Goal: Check status: Check status

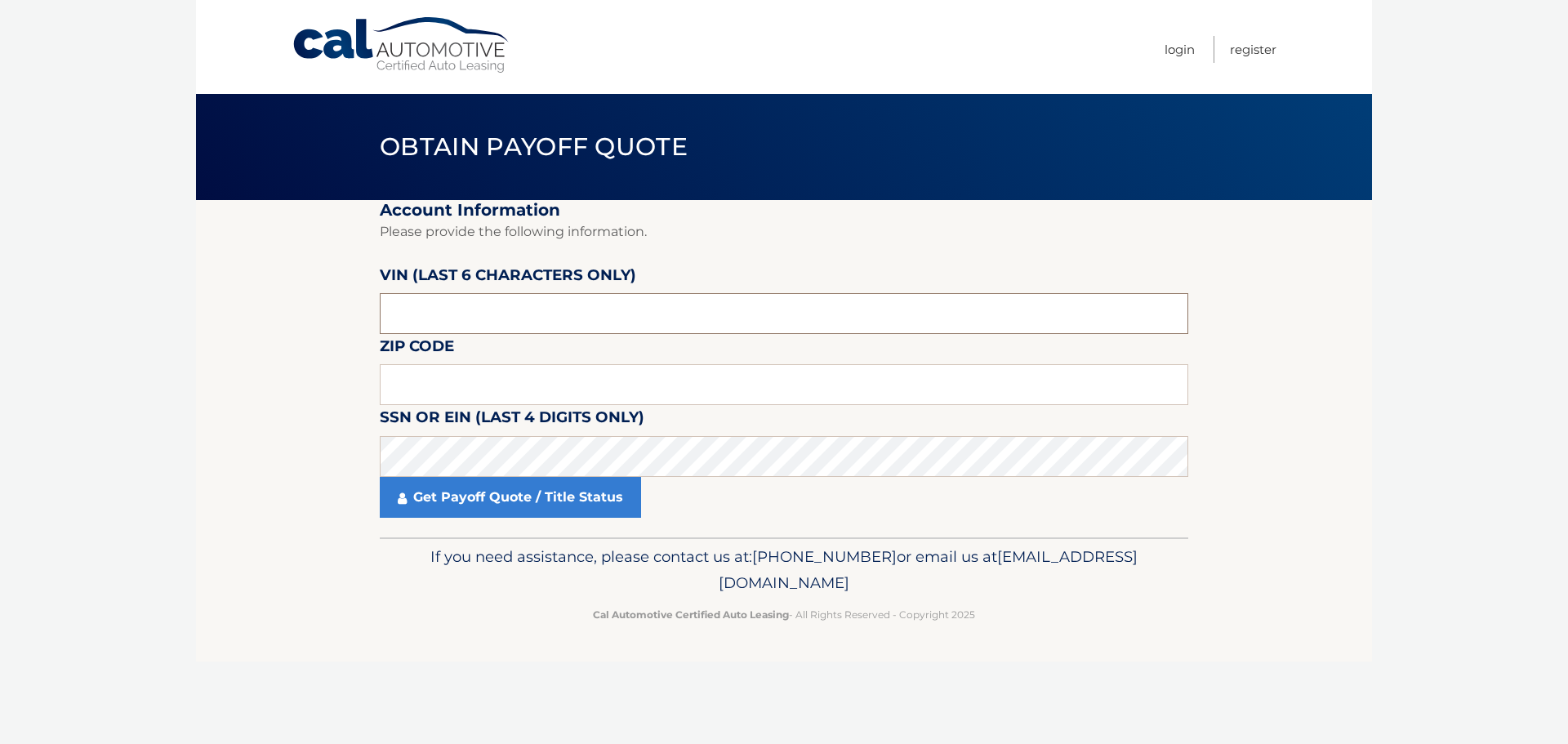
click at [512, 309] on input "text" at bounding box center [784, 314] width 809 height 41
type input "173664"
click at [490, 381] on input "text" at bounding box center [784, 385] width 809 height 41
click at [435, 623] on p "Cal Automotive Certified Auto Leasing - All Rights Reserved - Copyright 2025" at bounding box center [784, 614] width 787 height 18
click at [490, 378] on input "text" at bounding box center [784, 385] width 809 height 41
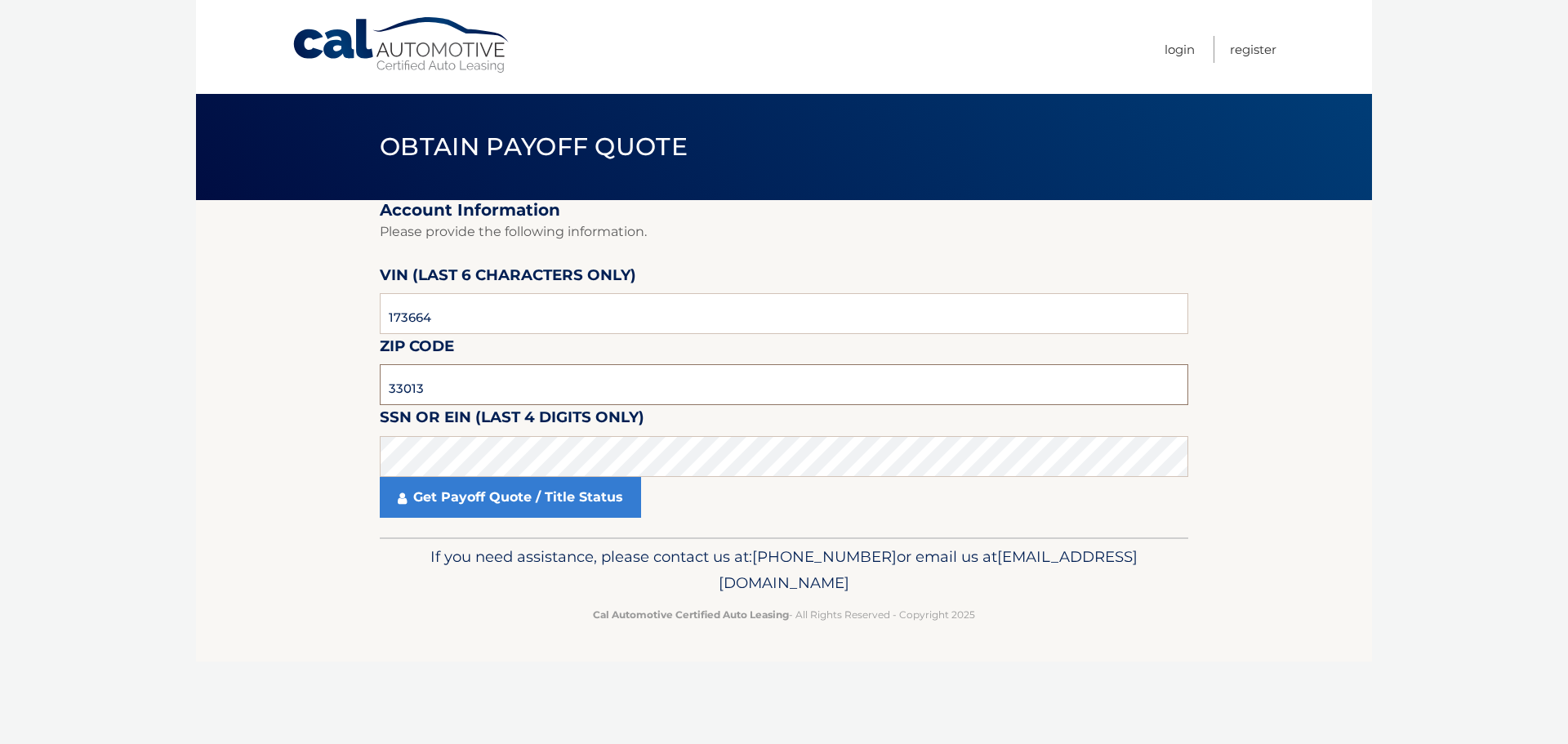
type input "33013"
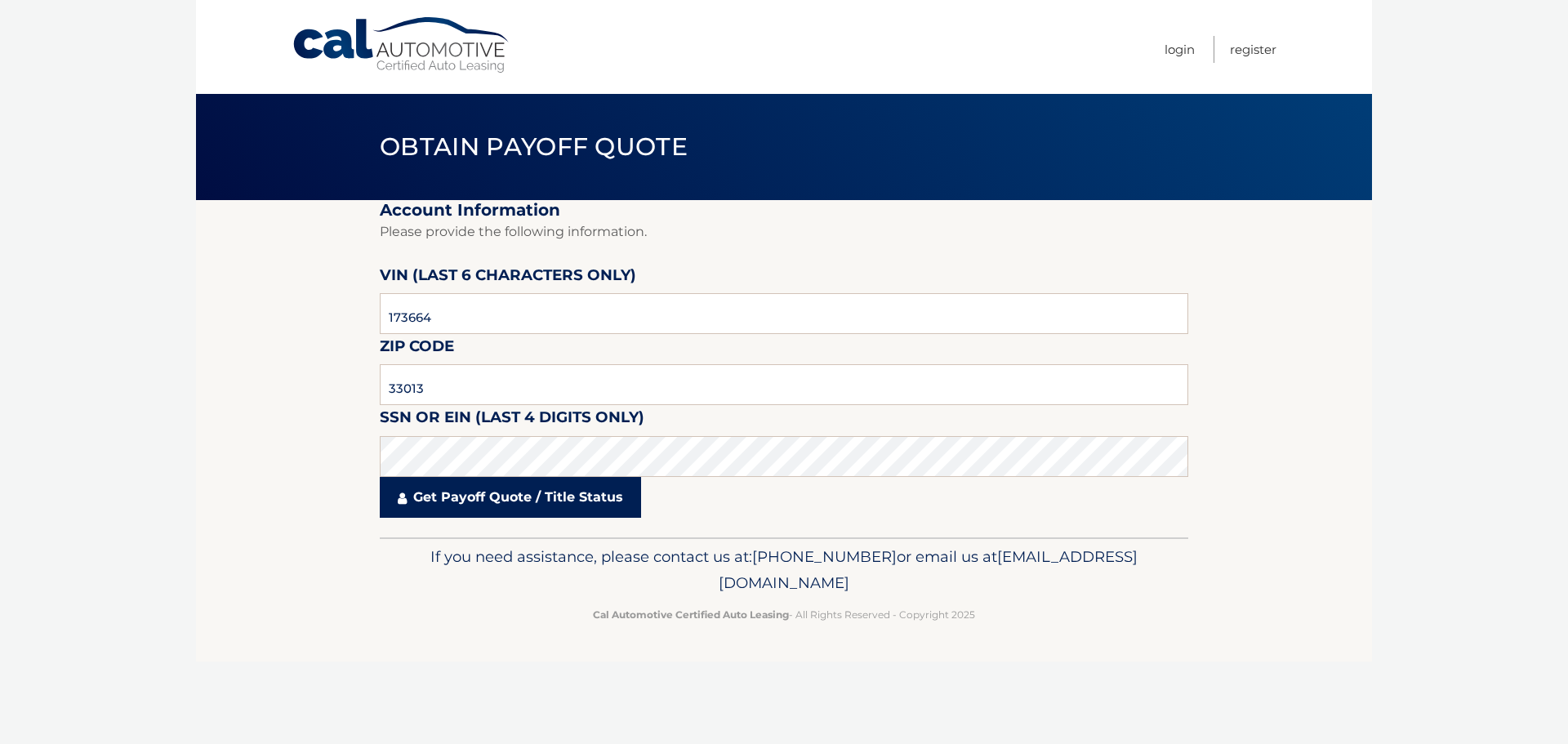
click at [574, 504] on link "Get Payoff Quote / Title Status" at bounding box center [510, 497] width 261 height 41
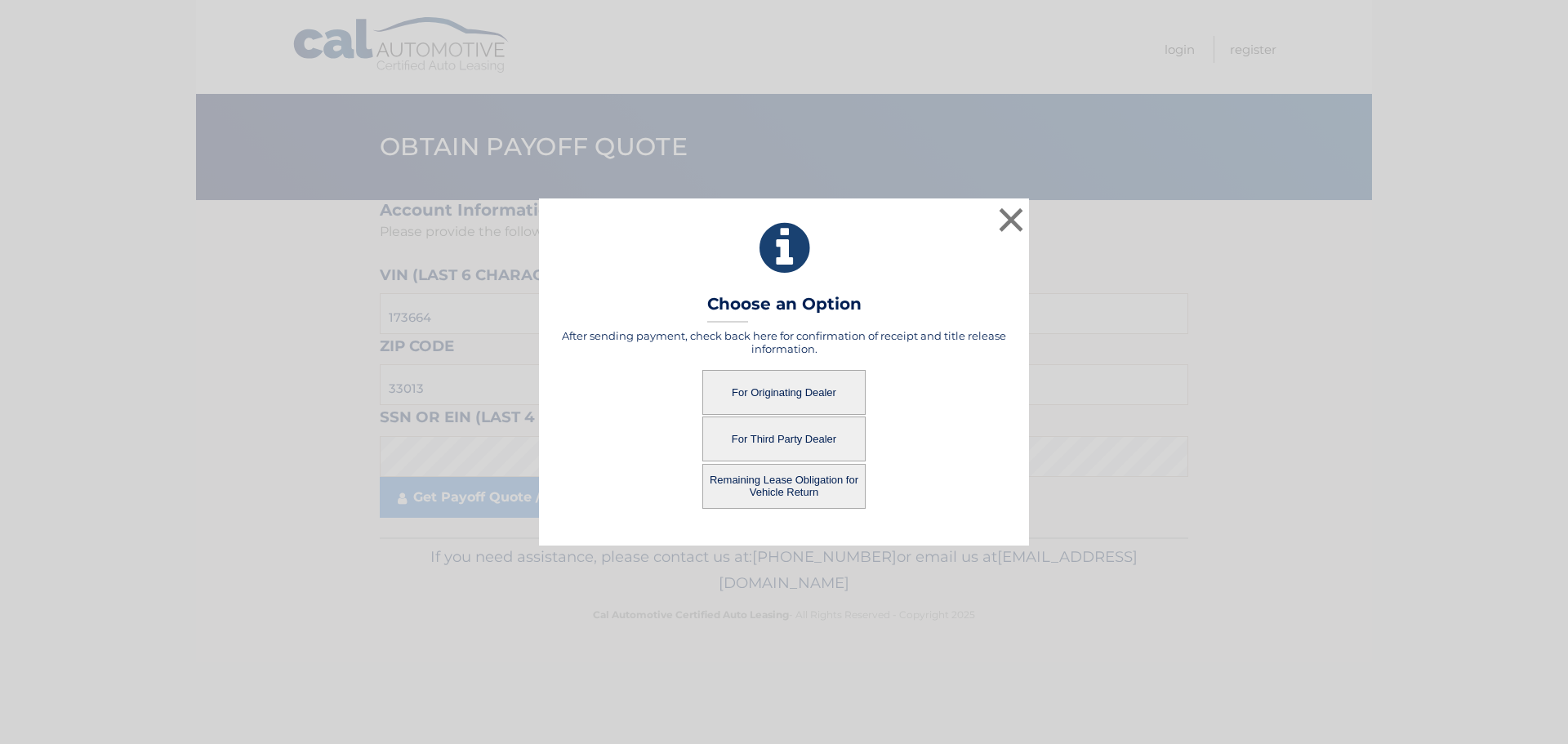
click at [765, 440] on button "For Third Party Dealer" at bounding box center [784, 439] width 164 height 45
click at [776, 431] on button "For Third Party Dealer" at bounding box center [784, 439] width 164 height 45
click at [1003, 215] on button "×" at bounding box center [1010, 219] width 32 height 32
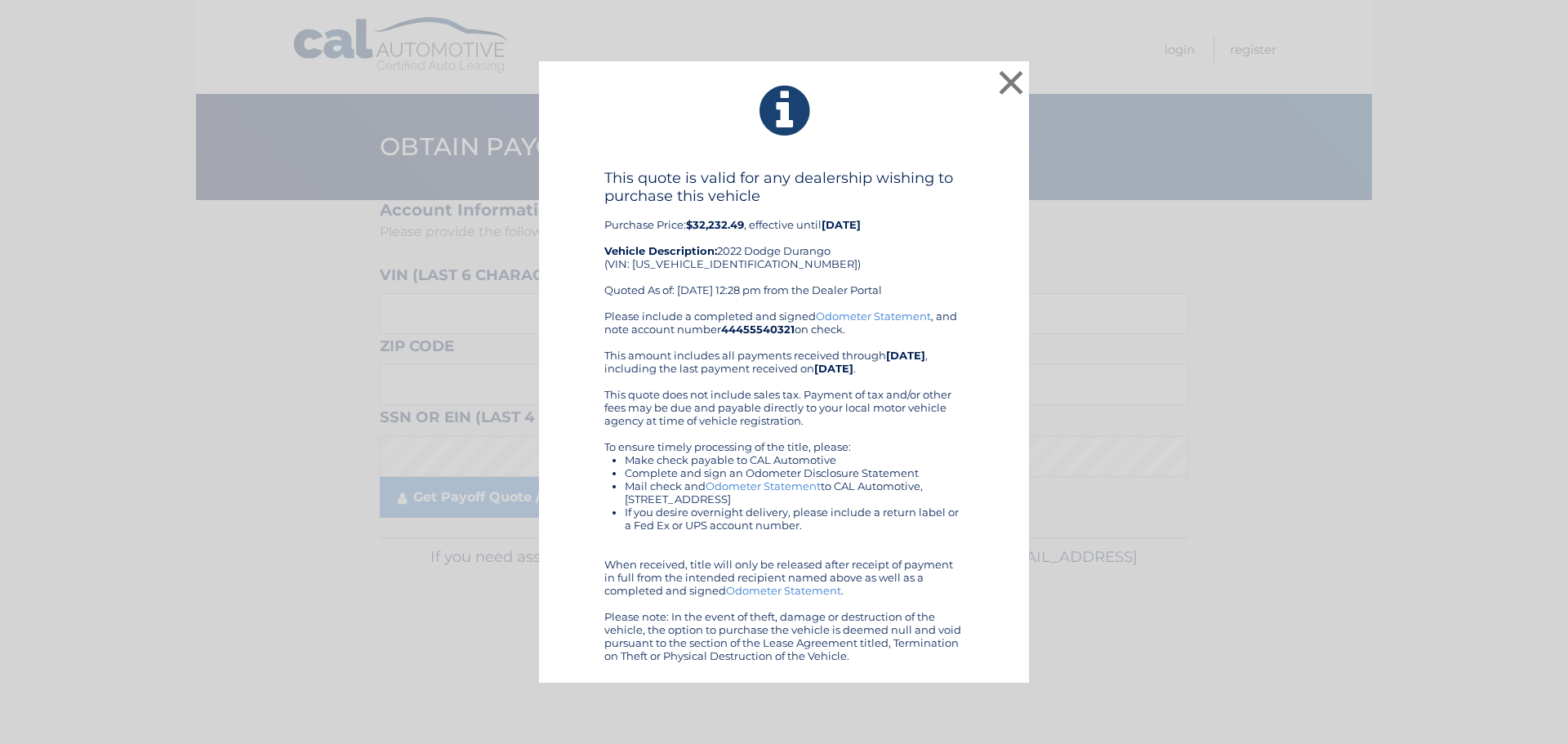
click at [852, 147] on div "× This quote is valid for any dealership wishing to purchase this vehicle Purch…" at bounding box center [784, 372] width 490 height 623
click at [1019, 81] on button "×" at bounding box center [1010, 81] width 32 height 32
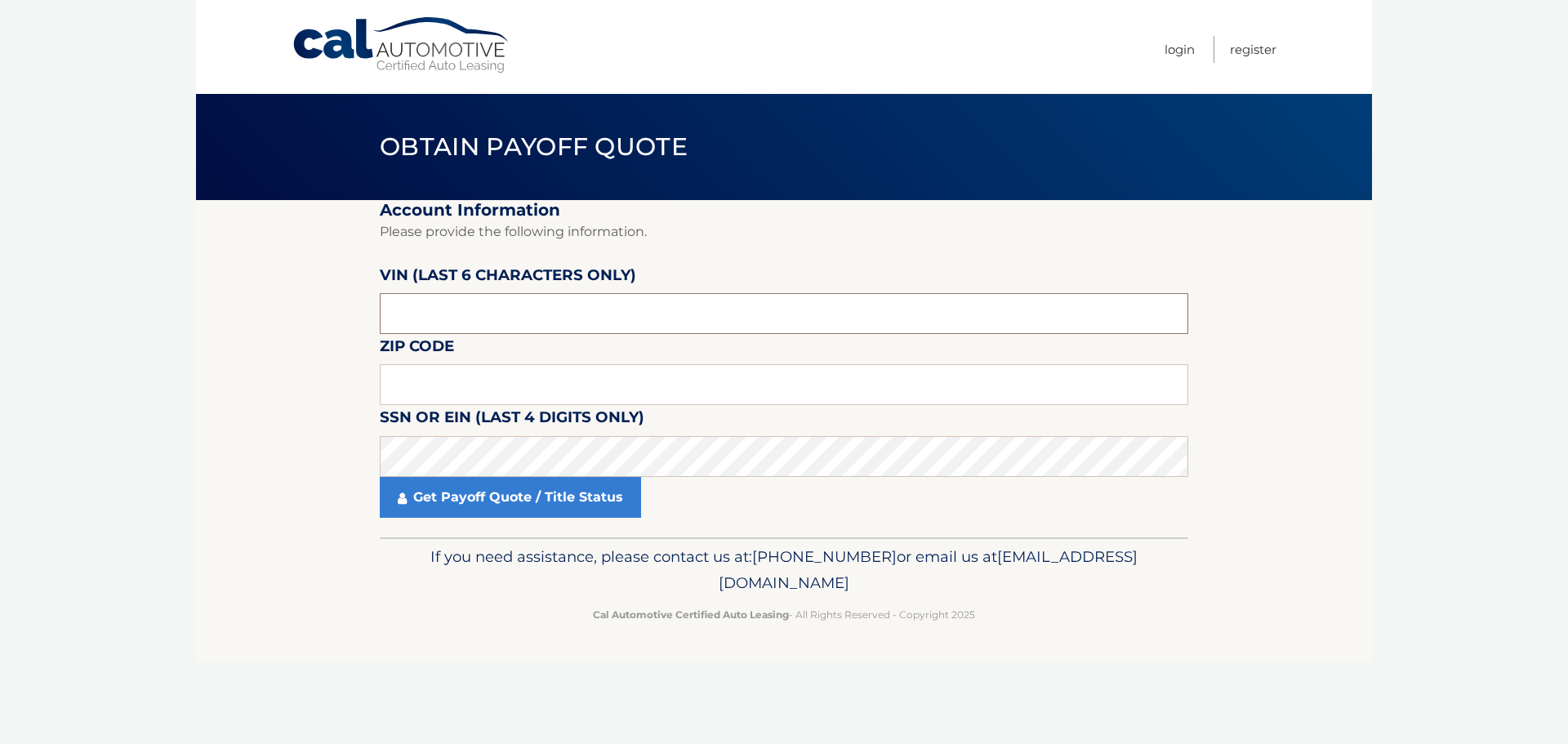
click at [651, 303] on input "text" at bounding box center [784, 314] width 809 height 41
click at [585, 377] on input "text" at bounding box center [784, 385] width 809 height 41
type input "."
type input "33155"
click at [688, 500] on div "Get Payoff Quote / Title Status" at bounding box center [784, 497] width 809 height 41
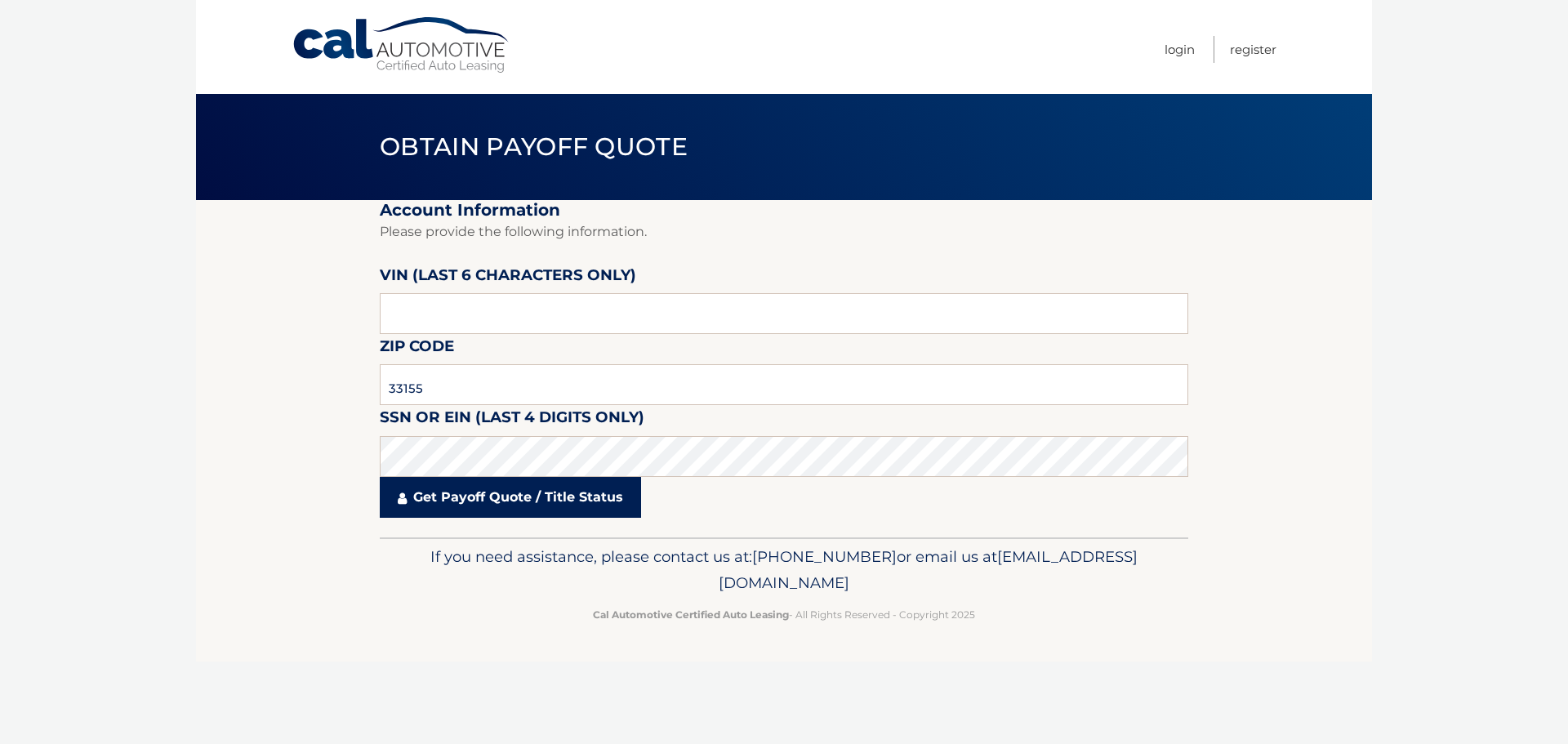
click at [568, 499] on link "Get Payoff Quote / Title Status" at bounding box center [510, 497] width 261 height 41
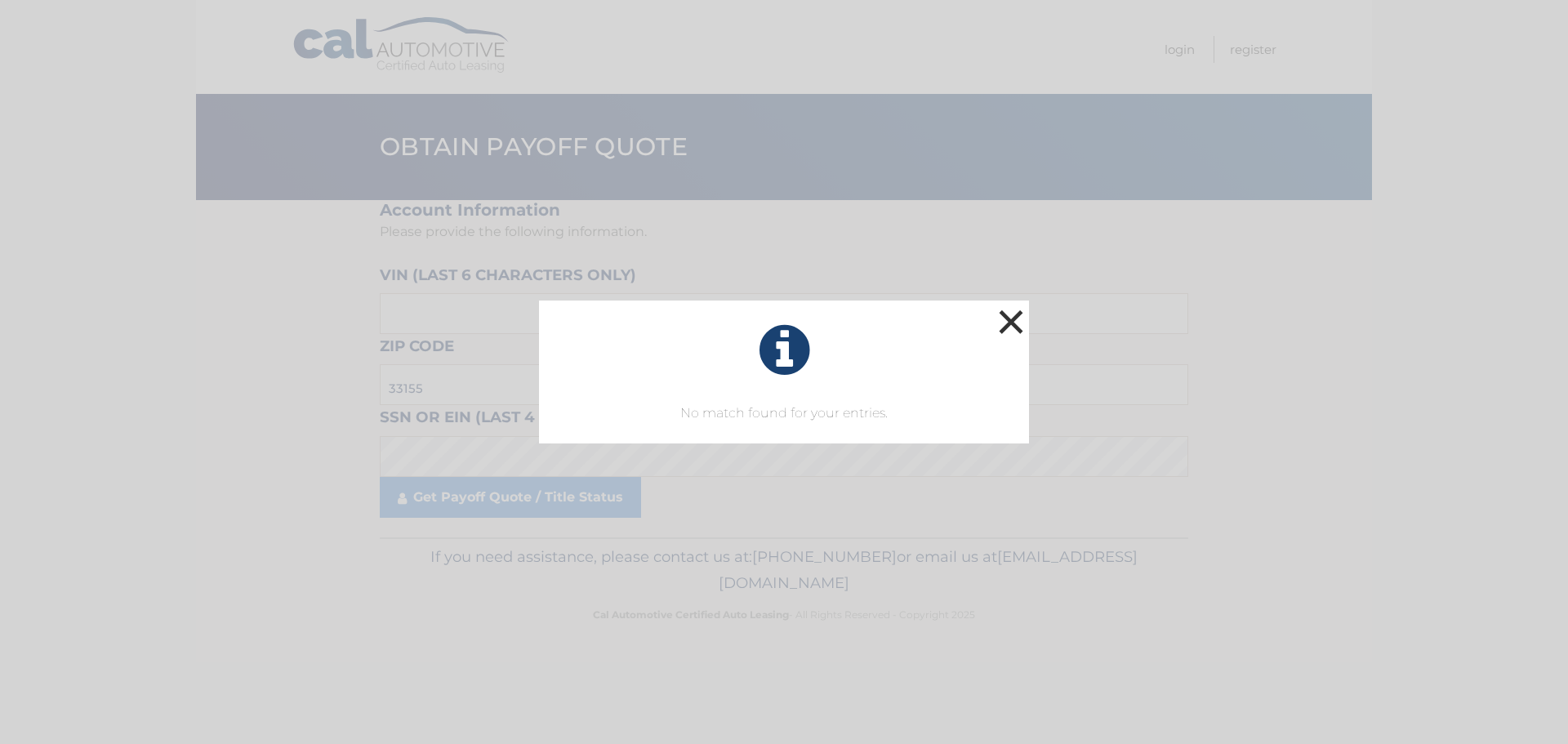
click at [1009, 323] on button "×" at bounding box center [1010, 321] width 32 height 32
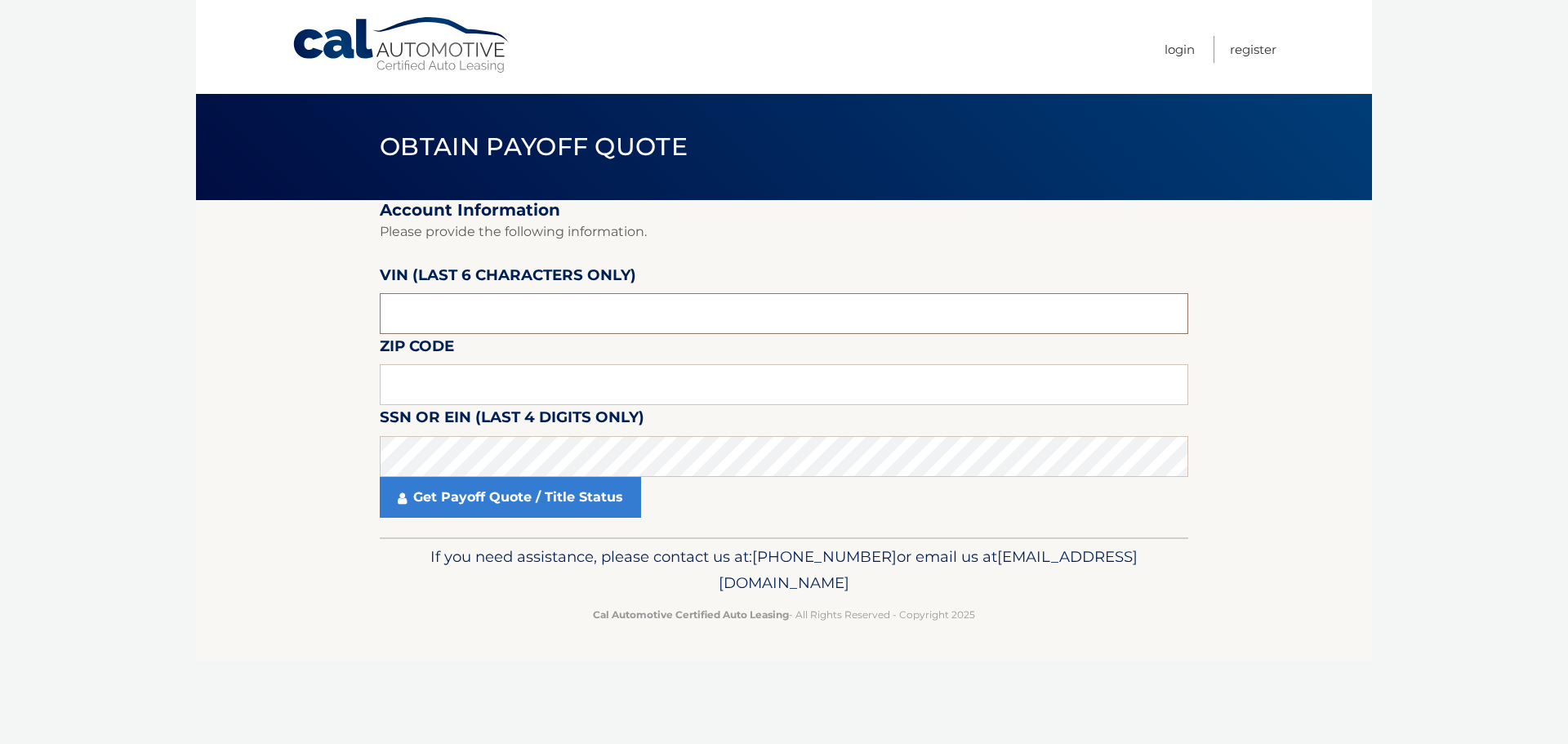
click at [495, 310] on input "text" at bounding box center [784, 314] width 809 height 41
click at [496, 378] on input "text" at bounding box center [784, 385] width 809 height 41
type input "33155"
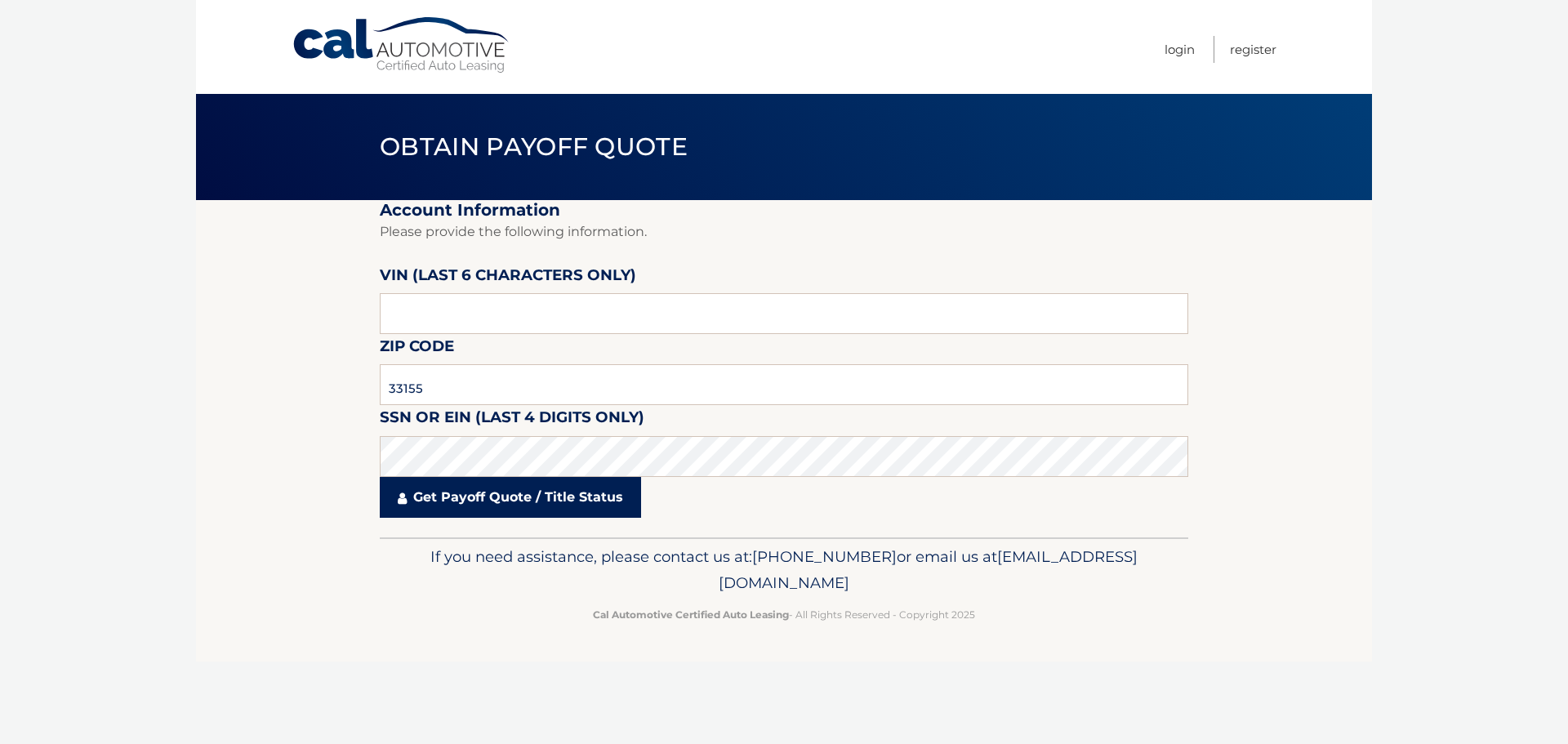
click at [599, 506] on link "Get Payoff Quote / Title Status" at bounding box center [510, 497] width 261 height 41
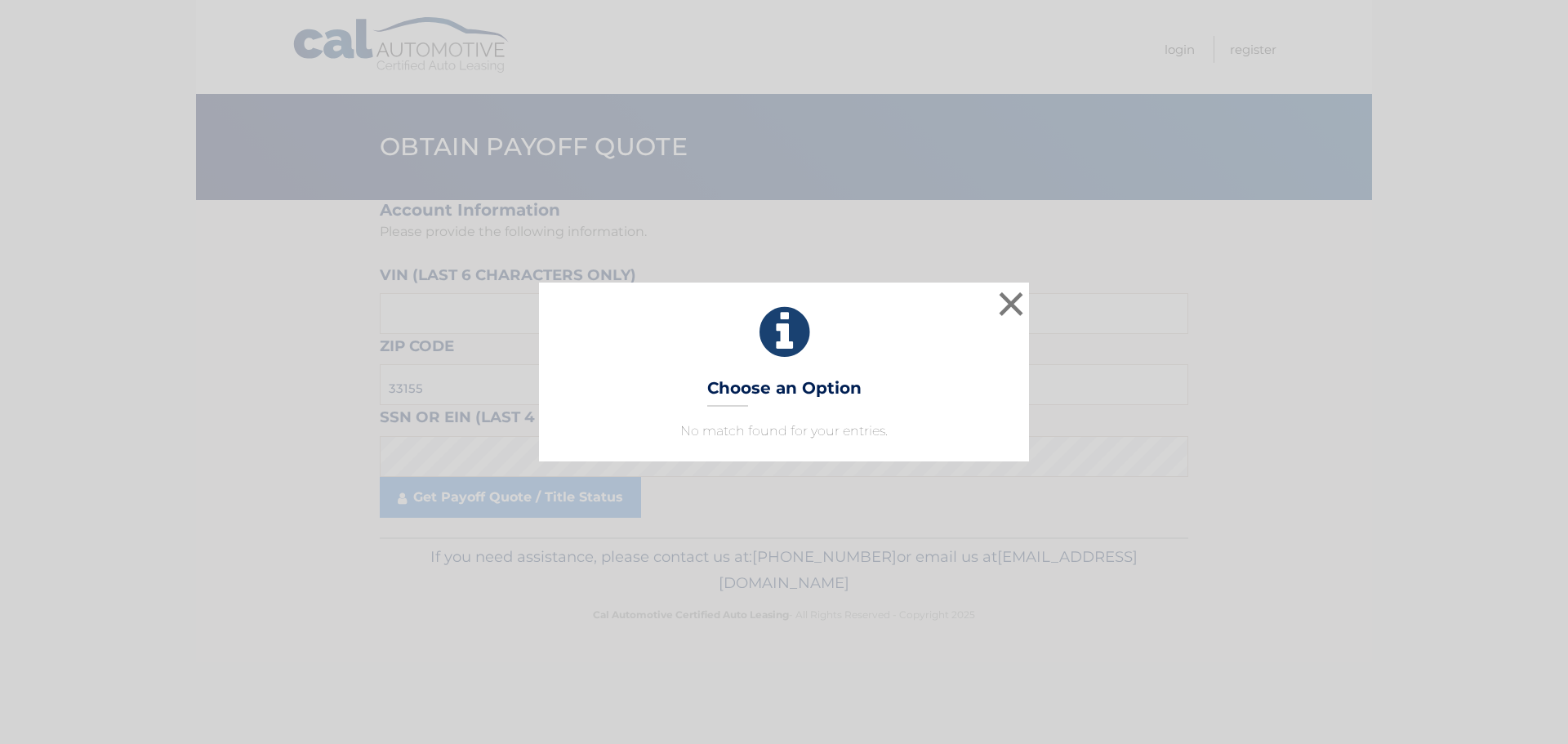
click at [764, 385] on h3 "Choose an Option" at bounding box center [784, 392] width 154 height 29
click at [767, 358] on icon at bounding box center [784, 332] width 449 height 59
click at [1007, 300] on button "×" at bounding box center [1010, 304] width 32 height 32
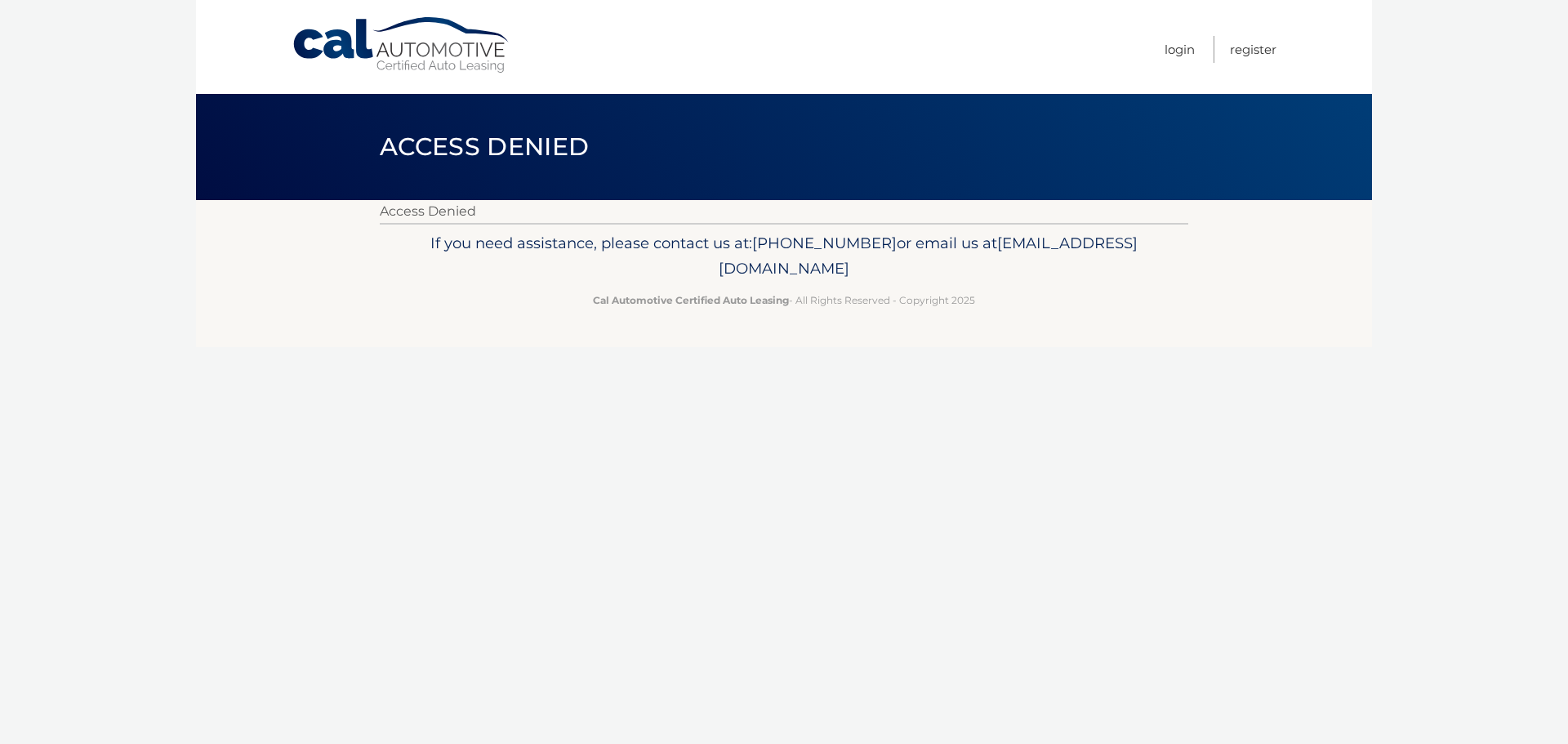
drag, startPoint x: 524, startPoint y: 19, endPoint x: 558, endPoint y: 0, distance: 38.9
click at [518, 24] on div "Menu Login Register" at bounding box center [784, 46] width 984 height 93
